Goal: Answer question/provide support: Answer question/provide support

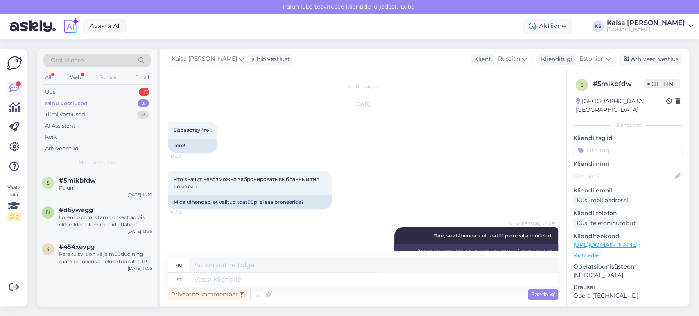
scroll to position [140, 0]
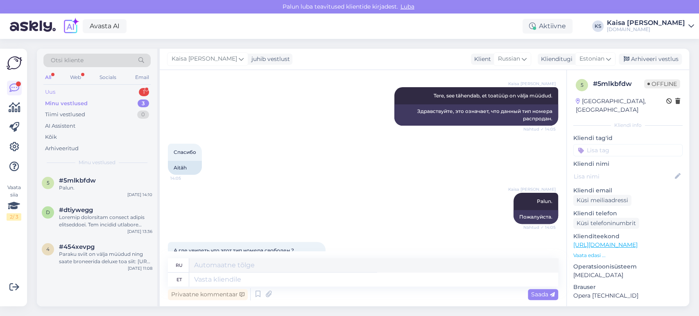
click at [117, 92] on div "Uus 1" at bounding box center [96, 91] width 107 height 11
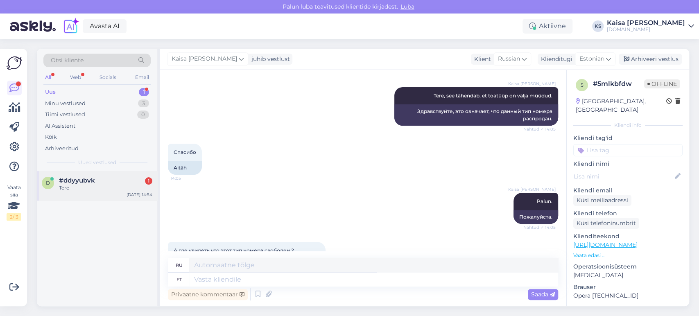
click at [95, 182] on div "#ddyyubvk 1" at bounding box center [105, 180] width 93 height 7
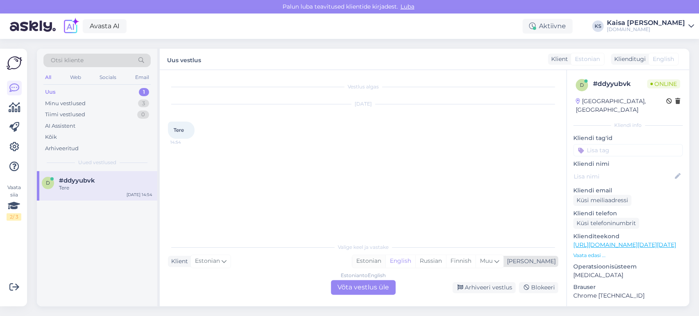
click at [385, 264] on div "Estonian" at bounding box center [368, 261] width 33 height 12
click at [372, 289] on div "Estonian to Estonian Võta vestlus üle" at bounding box center [363, 287] width 65 height 15
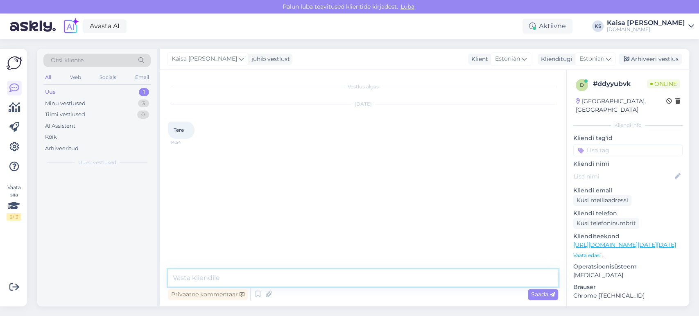
click at [365, 279] on textarea at bounding box center [363, 277] width 390 height 17
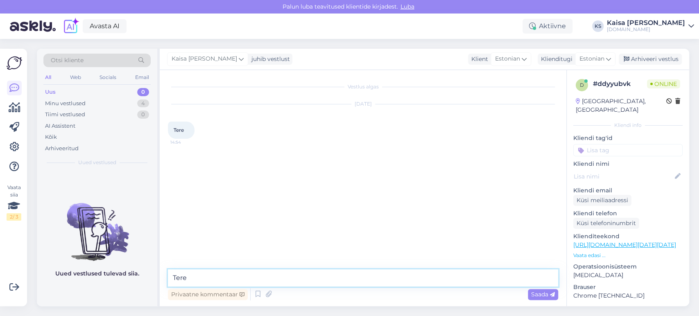
type textarea "Tere!"
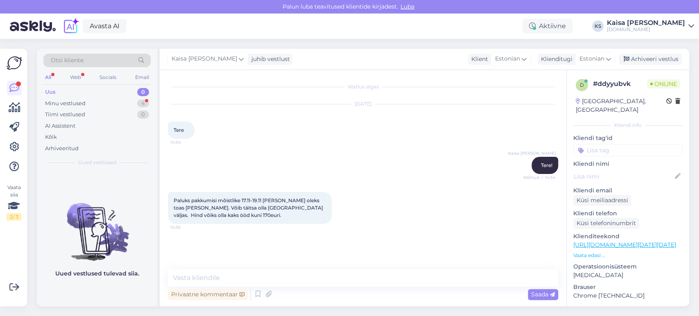
click at [407, 163] on div "Kaisa [PERSON_NAME] Tere! Nähtud ✓ 14:54" at bounding box center [363, 165] width 390 height 35
click at [291, 277] on textarea at bounding box center [363, 277] width 390 height 17
paste textarea "[URL][DOMAIN_NAME][DATE][DATE]"
type textarea "Kõik saadavalolevad pakkumised leiate siit :[URL][DOMAIN_NAME][DATE][DATE]"
